Goal: Task Accomplishment & Management: Manage account settings

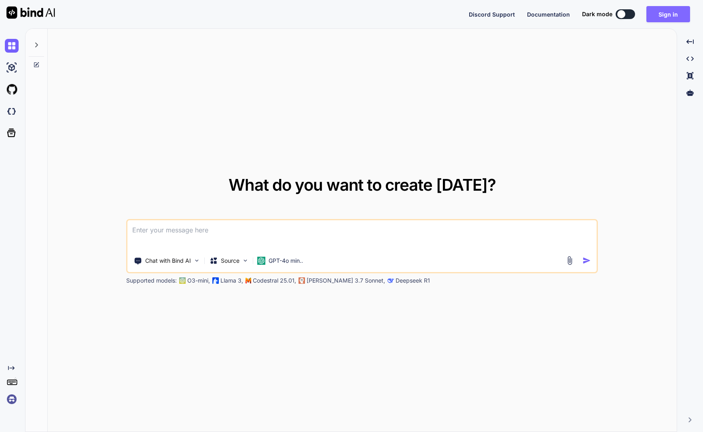
click at [664, 19] on button "Sign in" at bounding box center [668, 14] width 44 height 16
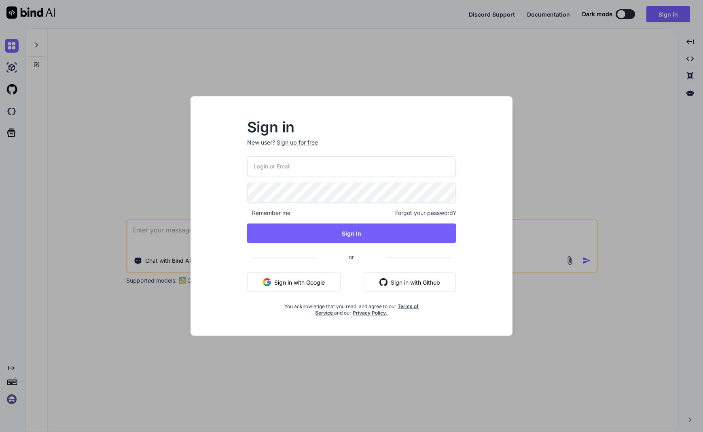
type input "[PERSON_NAME][EMAIL_ADDRESS][DOMAIN_NAME]"
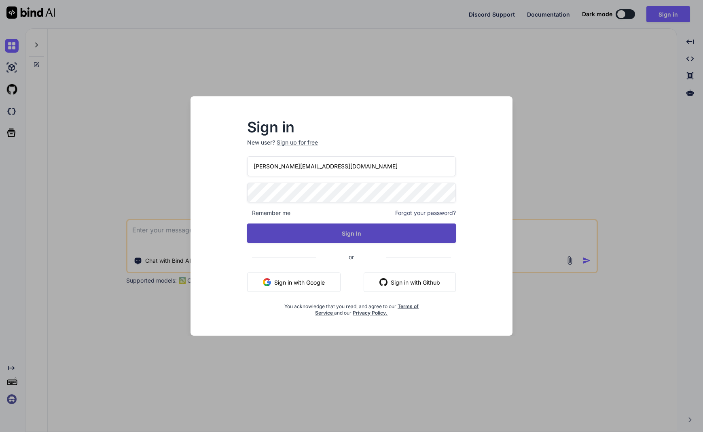
click at [344, 240] on button "Sign In" at bounding box center [351, 232] width 209 height 19
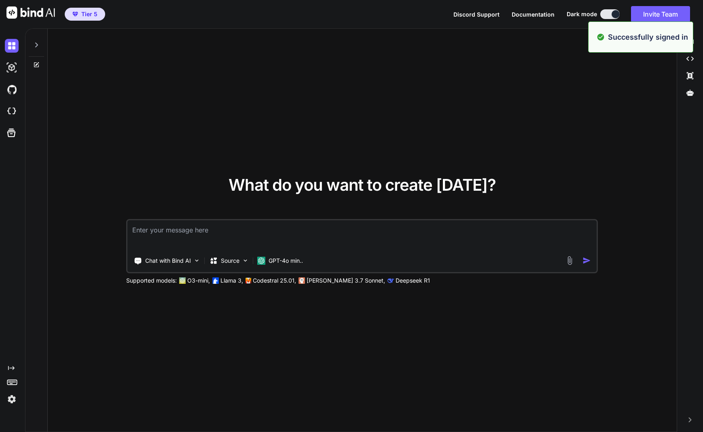
type textarea "x"
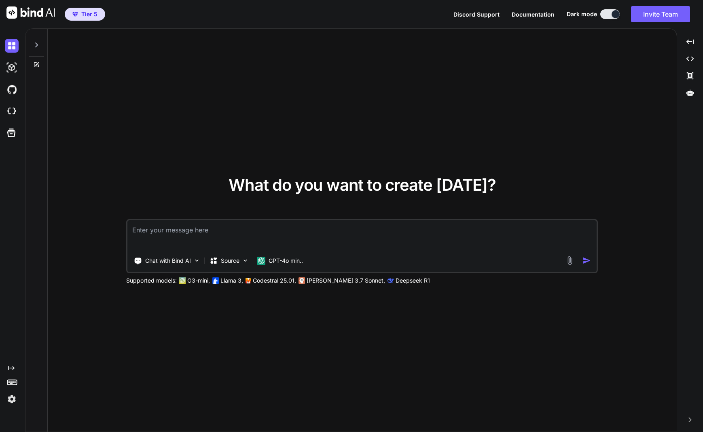
click at [12, 400] on img at bounding box center [12, 399] width 14 height 14
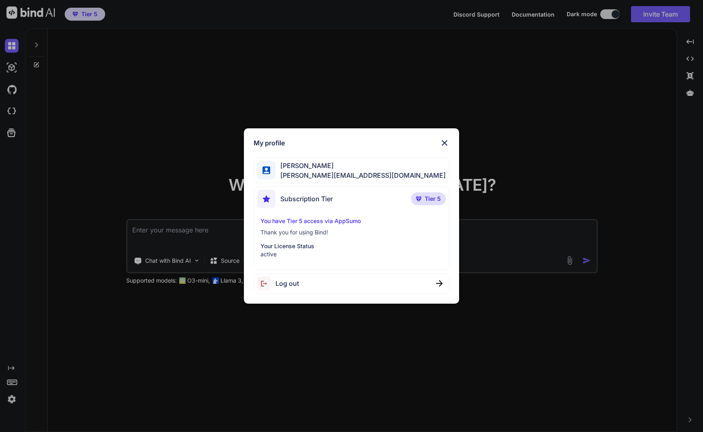
click at [423, 197] on p "Tier 5" at bounding box center [428, 198] width 35 height 13
click at [311, 221] on p "You have Tier 5 access via AppSumo" at bounding box center [352, 221] width 182 height 8
click at [305, 250] on p "active" at bounding box center [352, 254] width 182 height 8
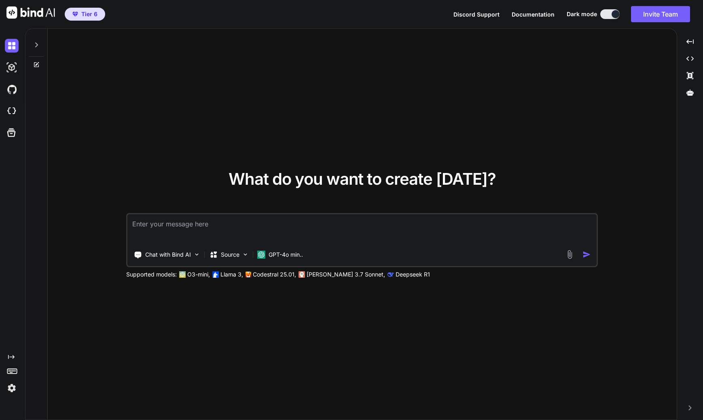
type textarea "x"
